Goal: Information Seeking & Learning: Learn about a topic

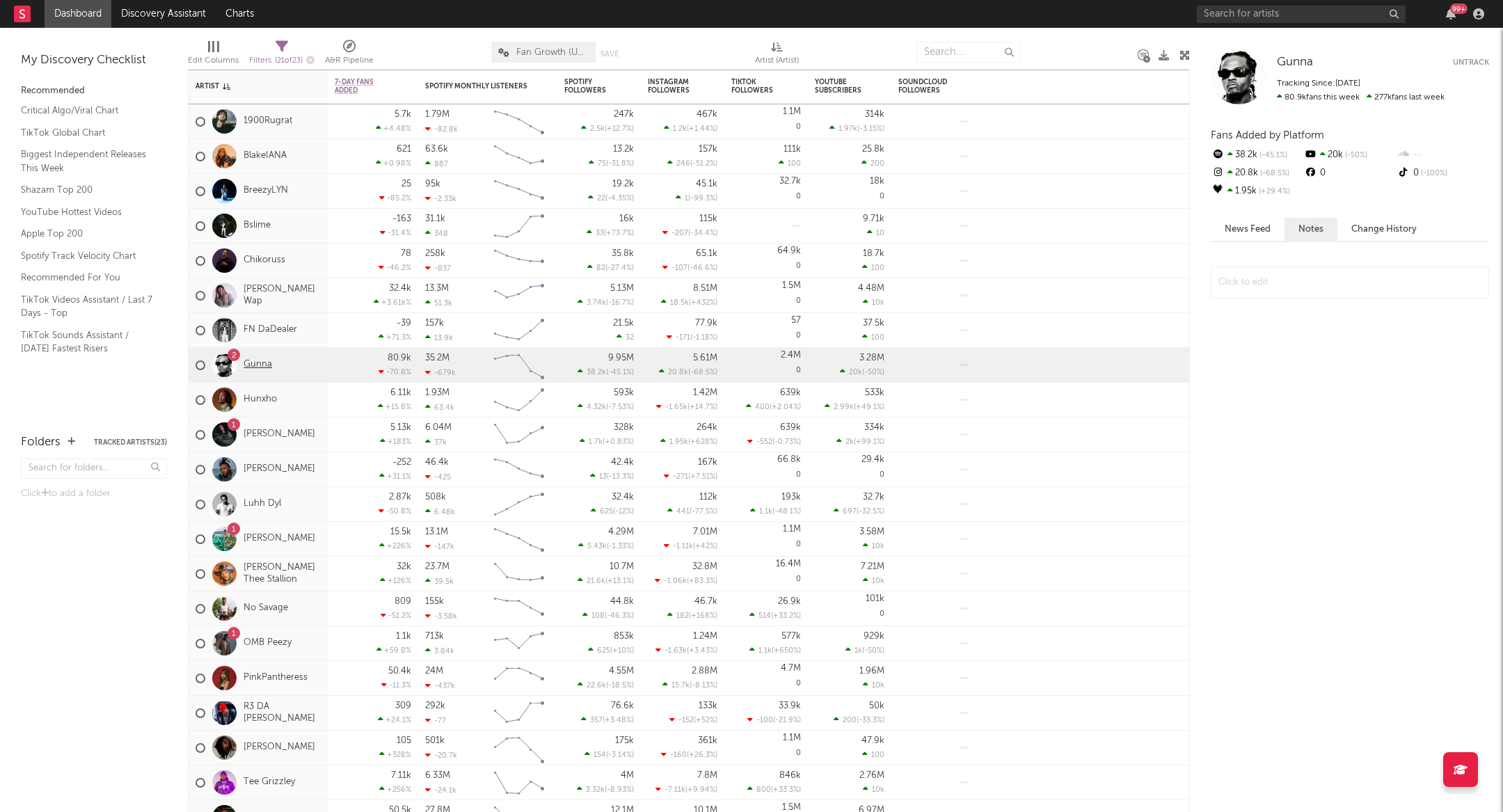
click at [253, 363] on link "Gunna" at bounding box center [258, 365] width 28 height 12
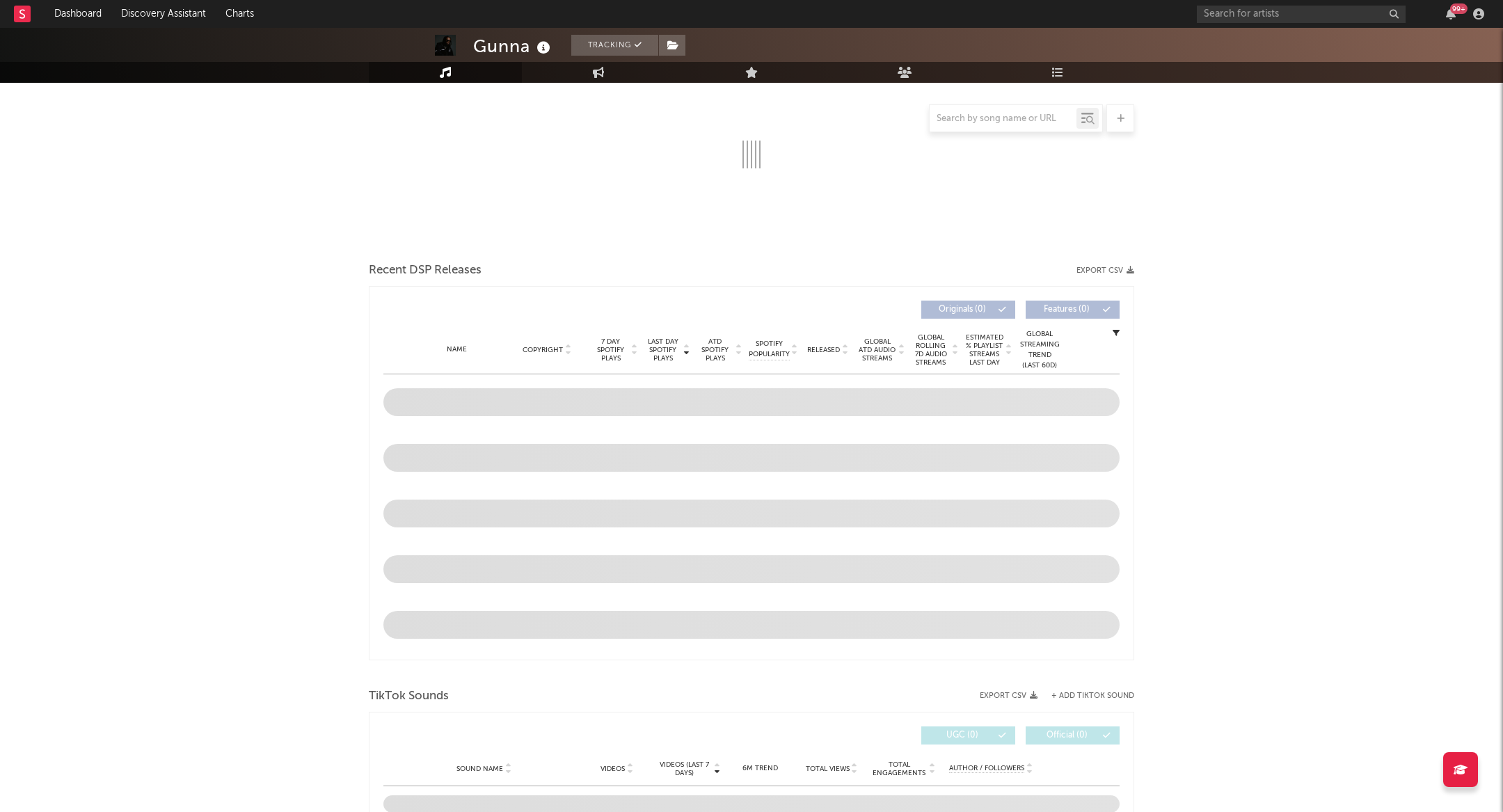
scroll to position [576, 0]
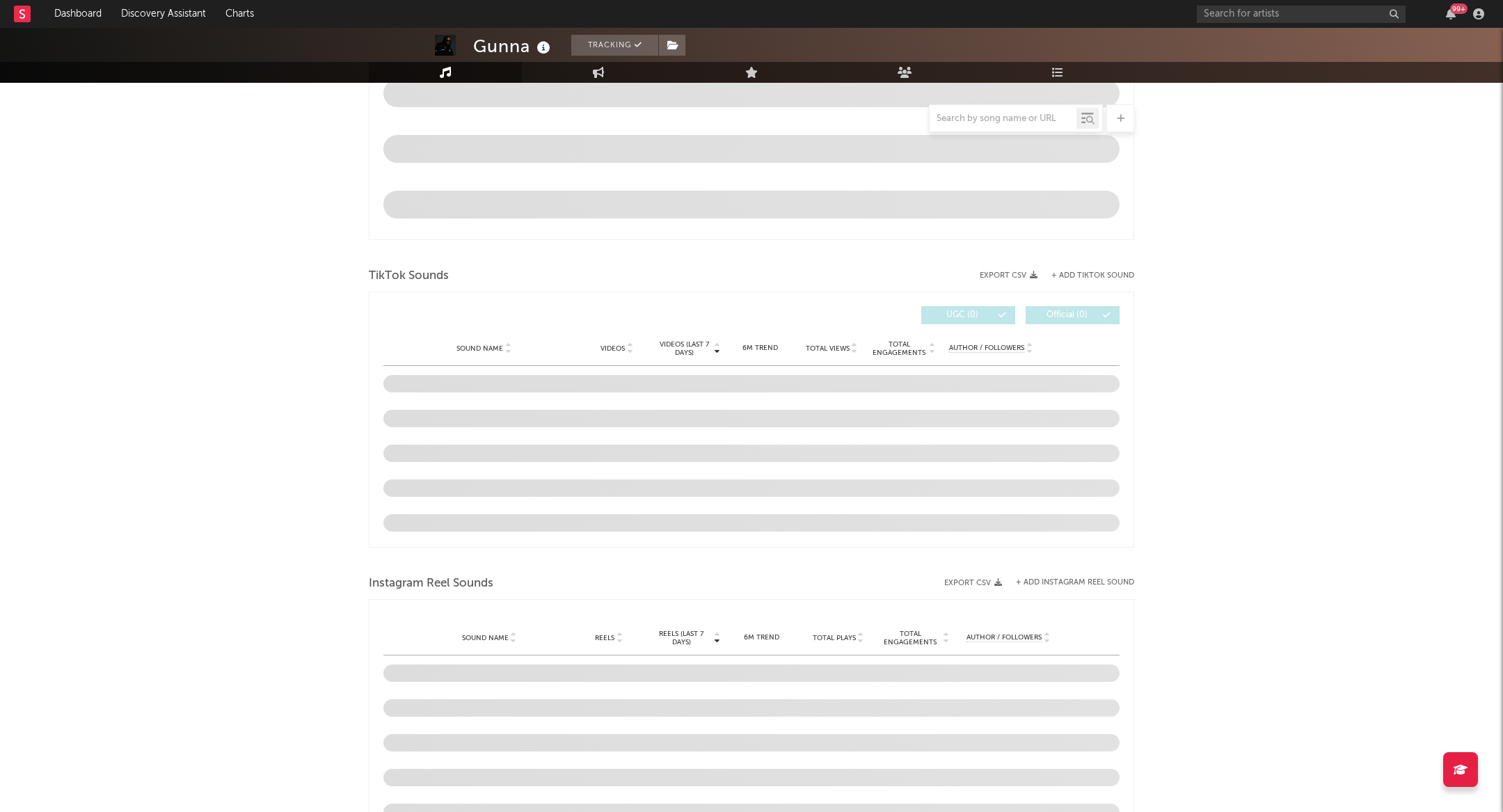
select select "6m"
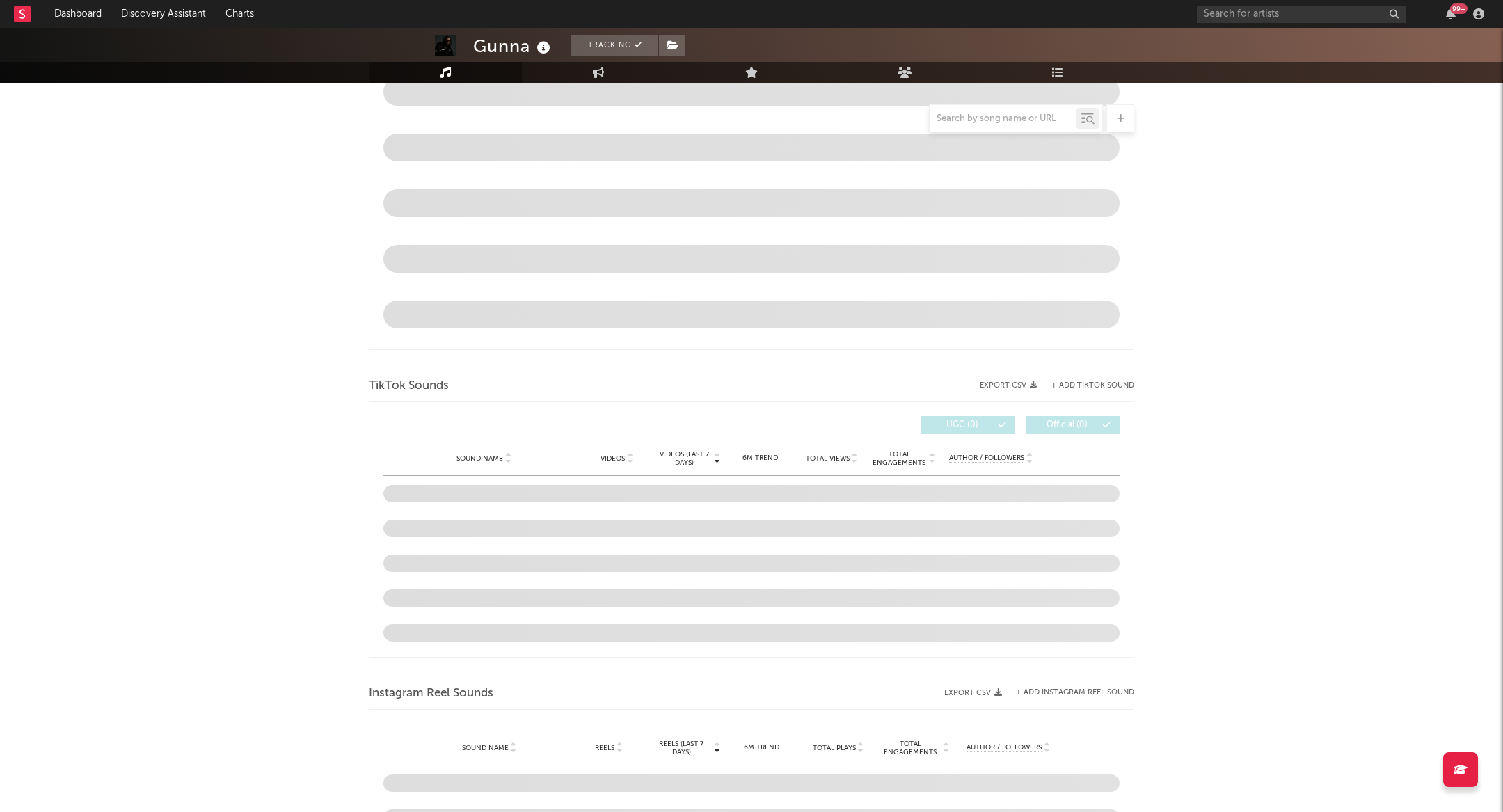
scroll to position [741, 0]
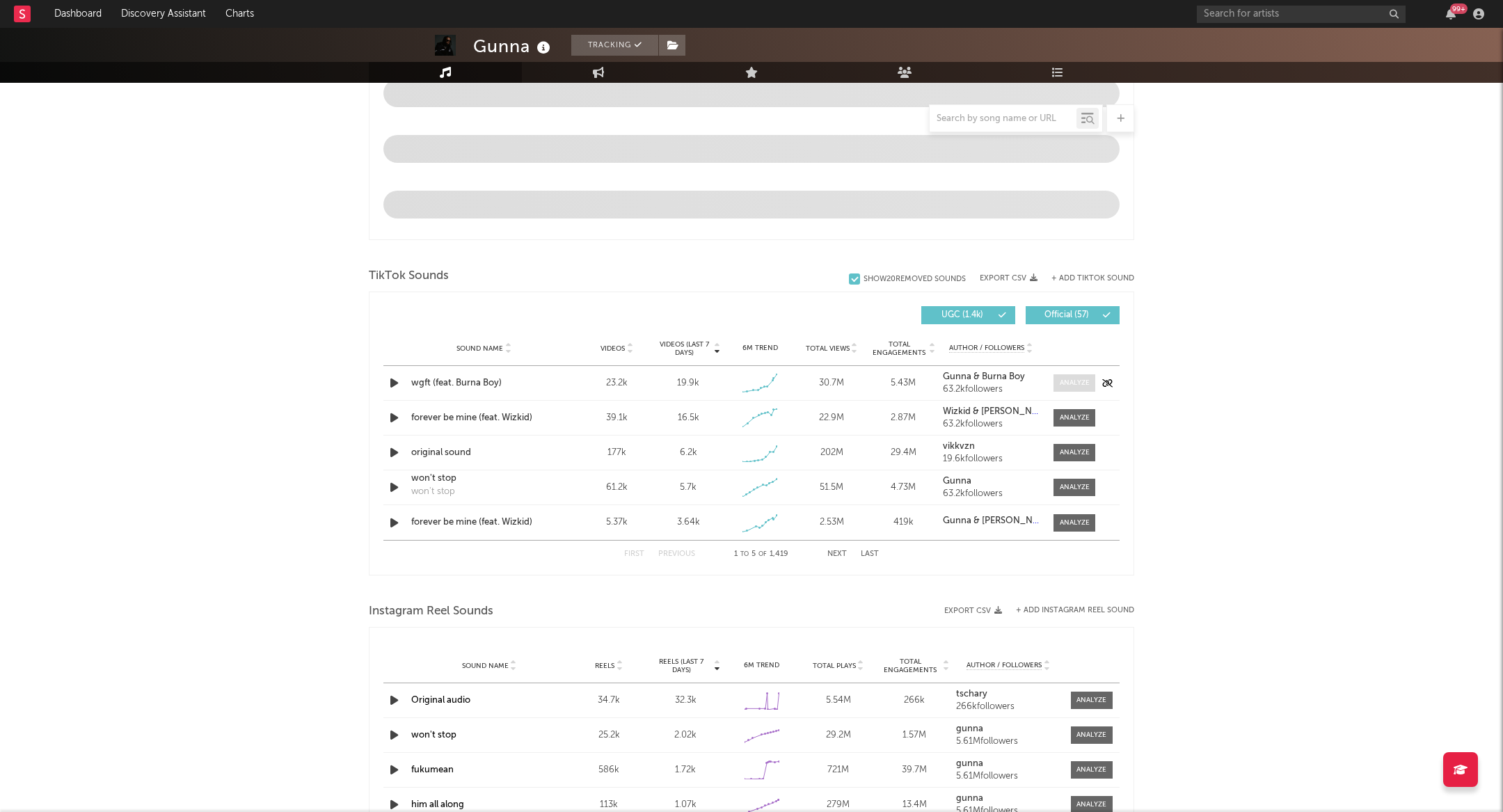
click at [1068, 379] on div at bounding box center [1075, 383] width 30 height 10
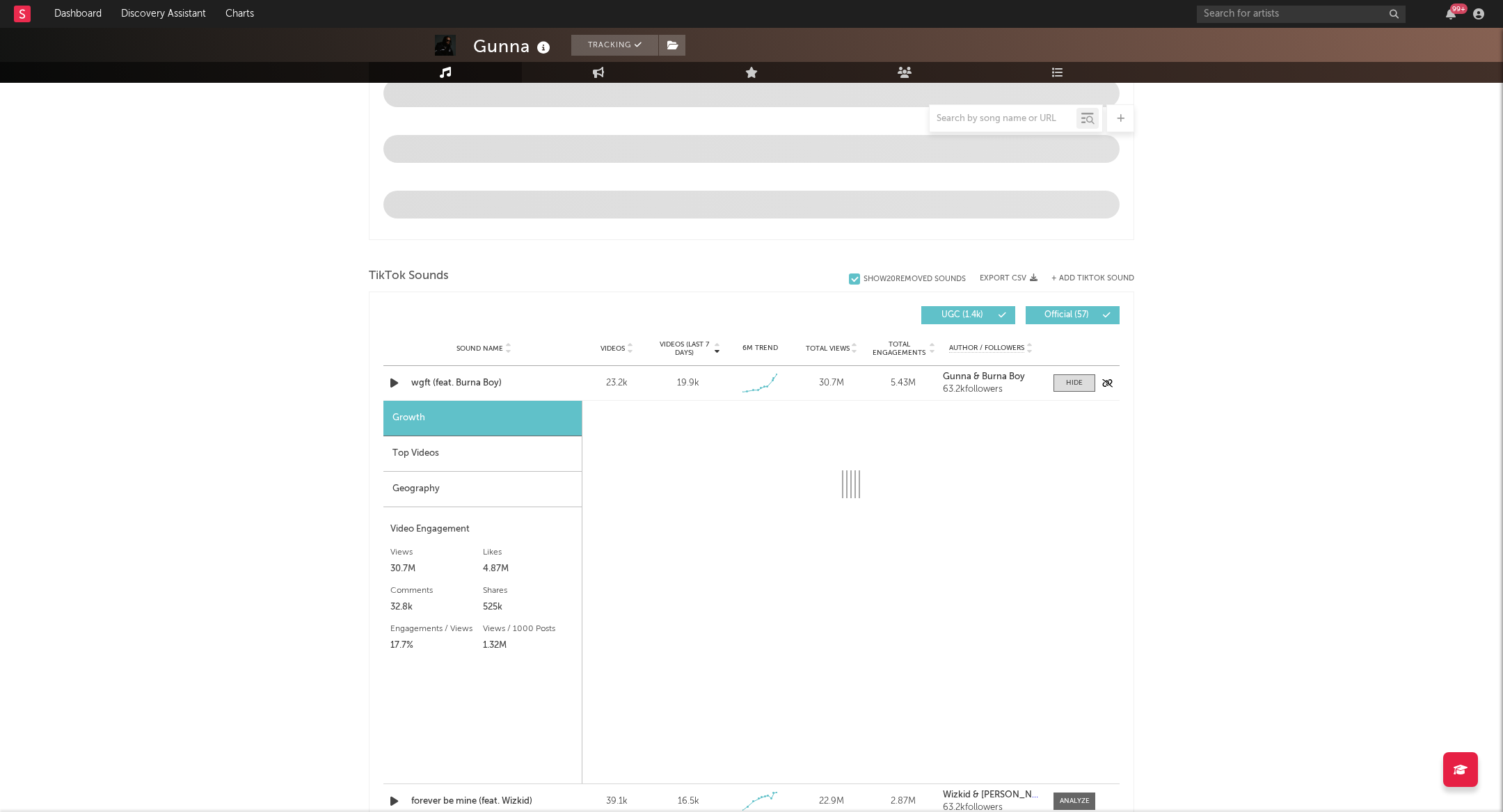
select select "1w"
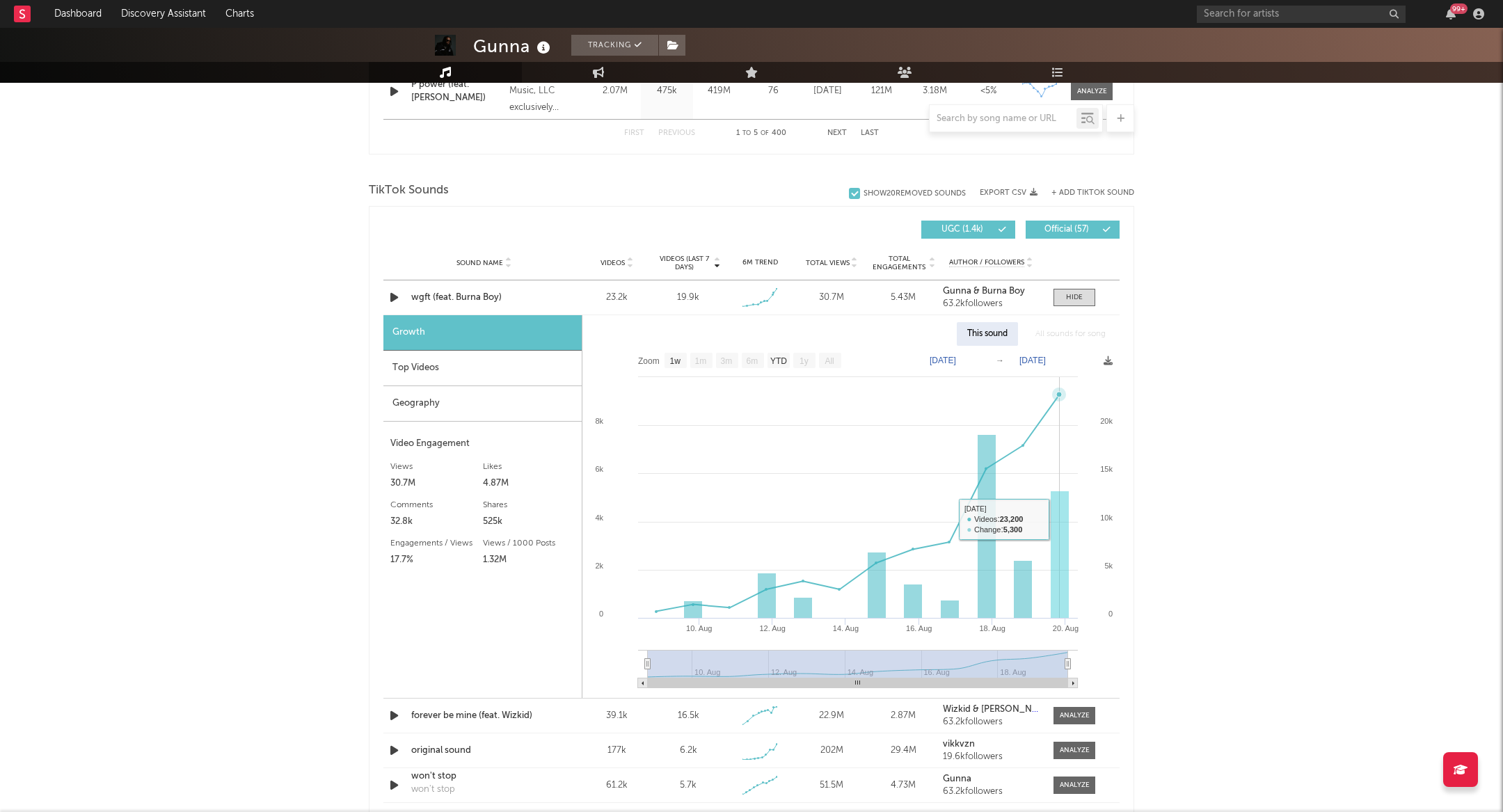
scroll to position [864, 0]
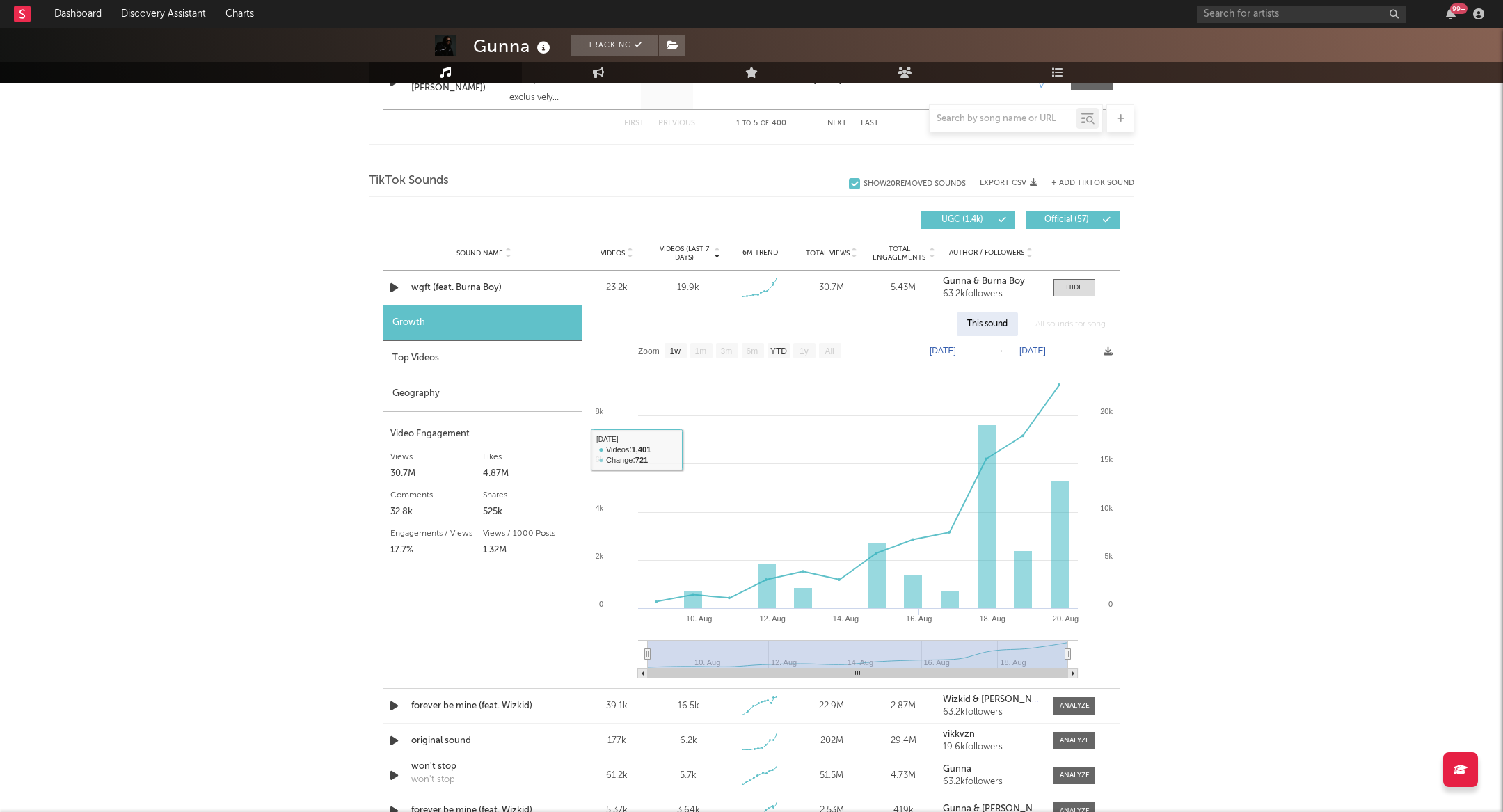
click at [499, 313] on div "Growth" at bounding box center [483, 323] width 199 height 36
click at [1061, 317] on div "All sounds for song" at bounding box center [1070, 324] width 91 height 23
